Goal: Navigation & Orientation: Find specific page/section

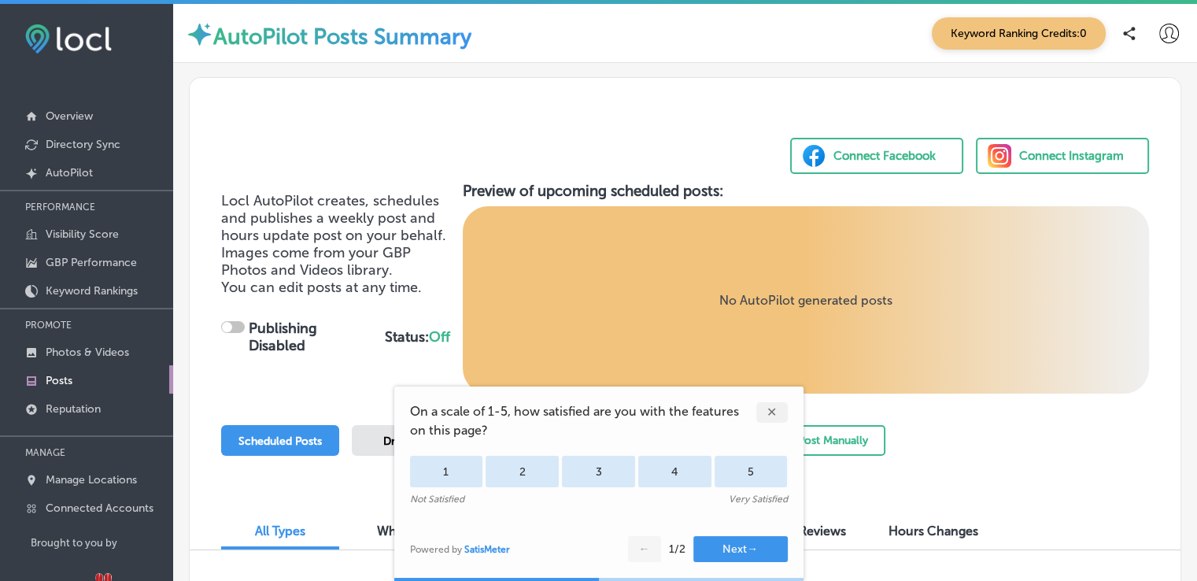
scroll to position [69, 0]
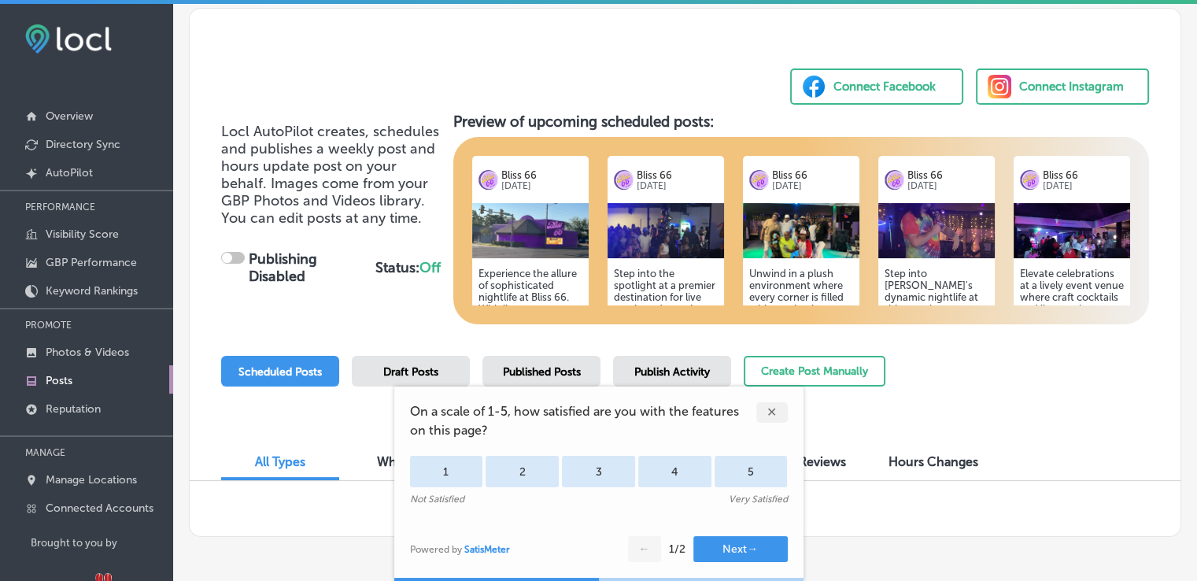
click at [772, 413] on div "✕" at bounding box center [771, 412] width 31 height 20
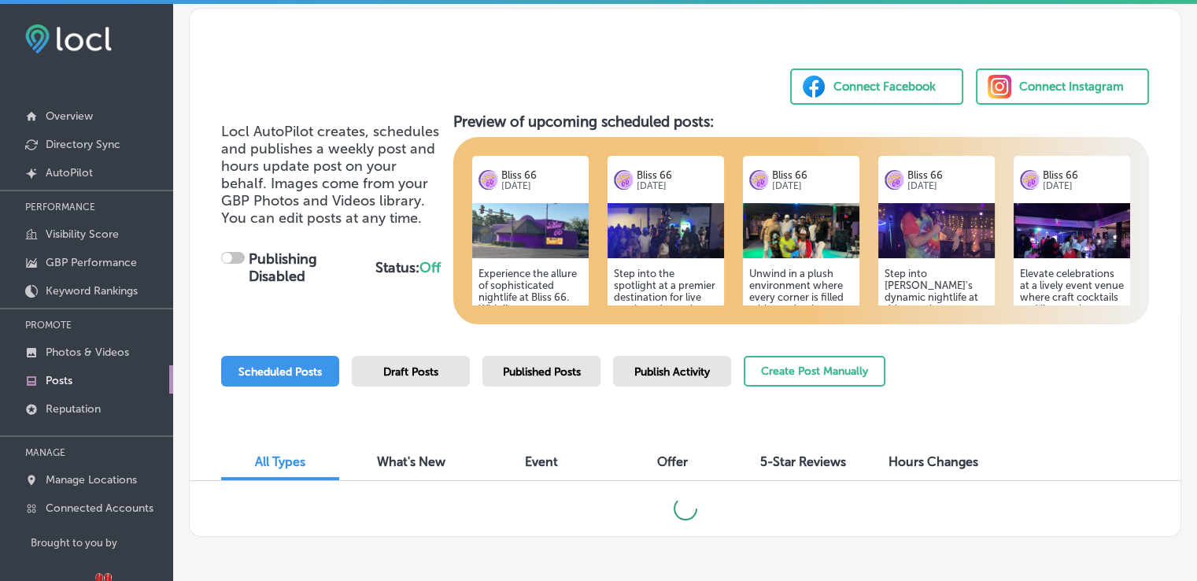
checkbox input "true"
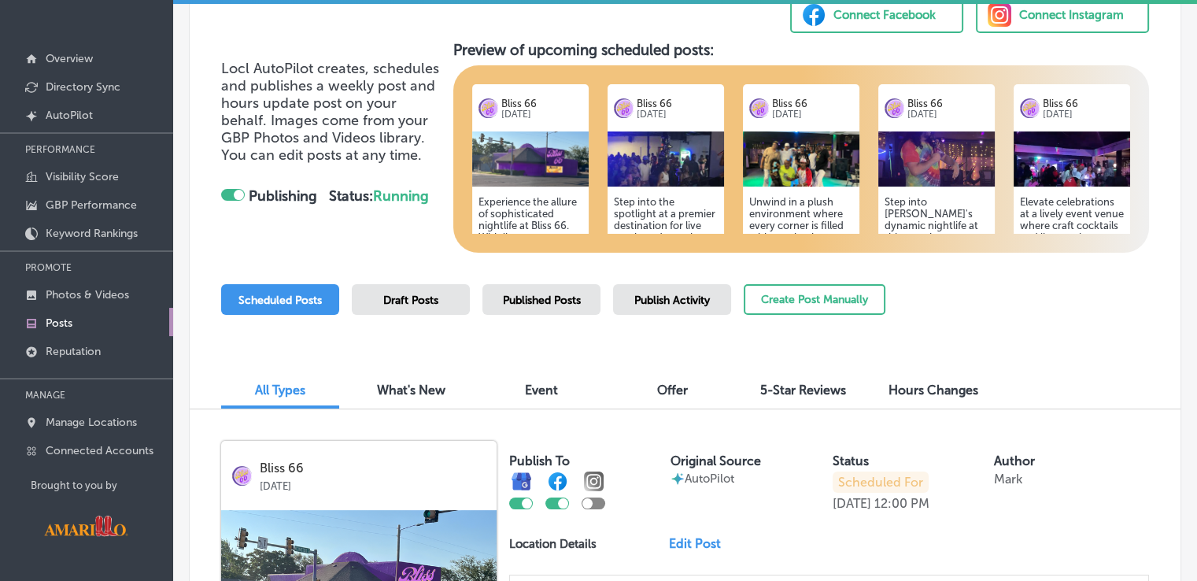
scroll to position [0, 0]
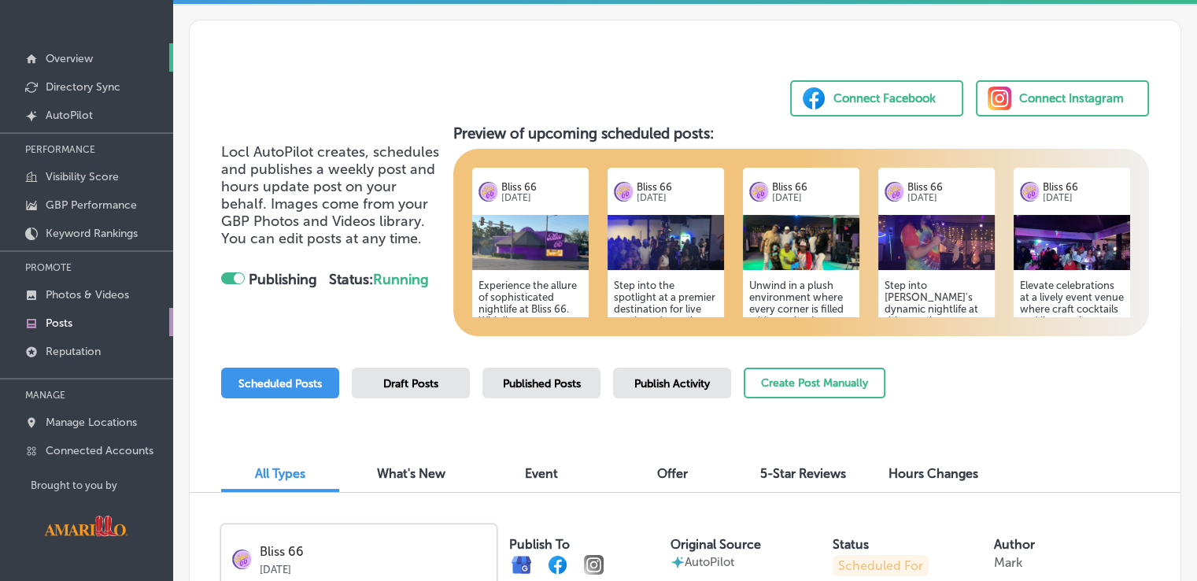
click at [72, 57] on p "Overview" at bounding box center [69, 58] width 47 height 13
